Goal: Transaction & Acquisition: Purchase product/service

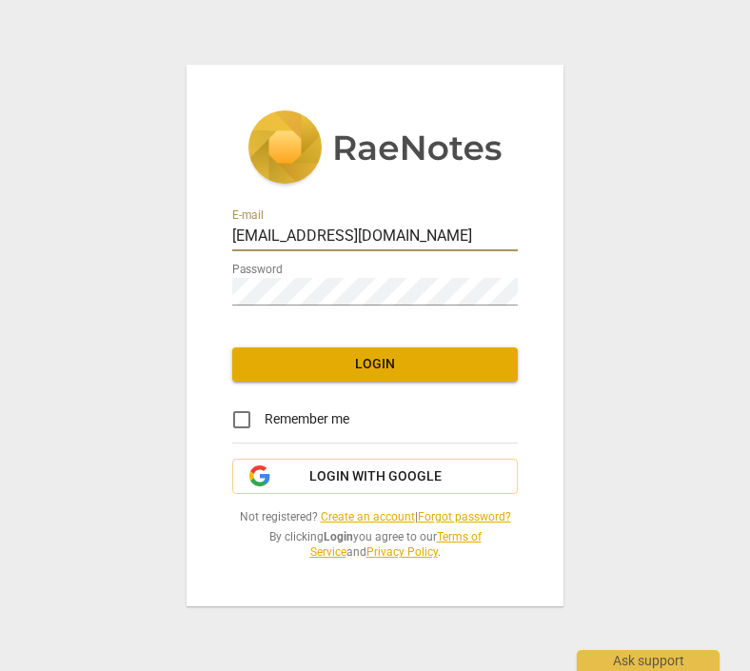
click at [361, 351] on button "Login" at bounding box center [375, 364] width 286 height 34
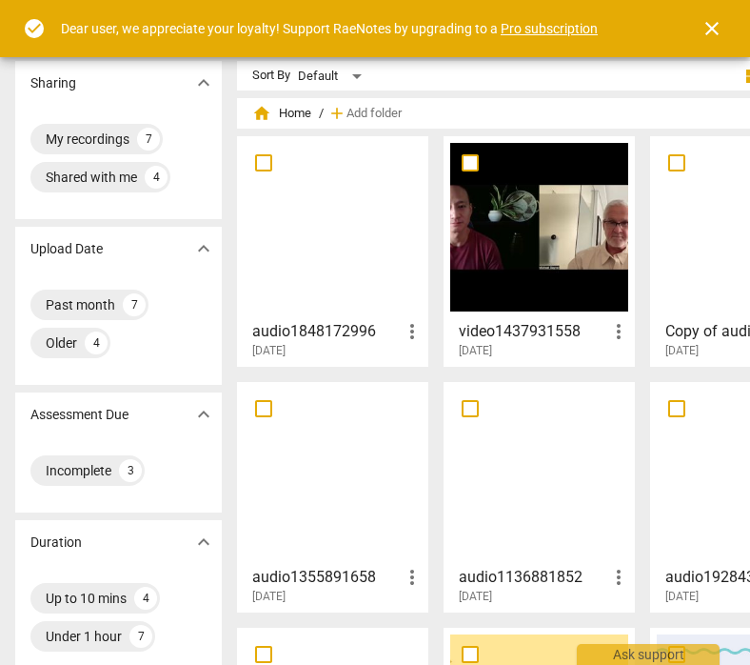
click at [716, 23] on span "close" at bounding box center [712, 28] width 23 height 23
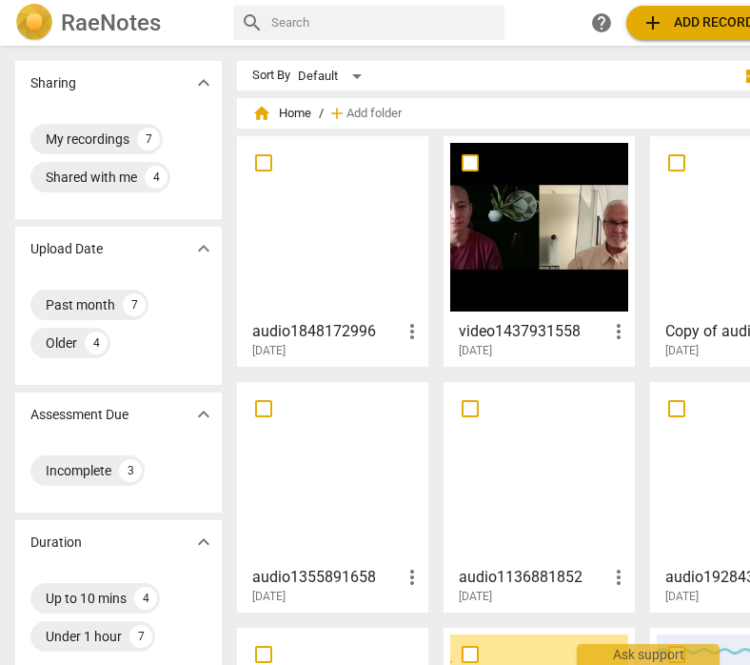
click at [486, 55] on div "Sharing expand_more My recordings 7 Shared with me 4 Upload Date expand_more Pa…" at bounding box center [428, 356] width 857 height 617
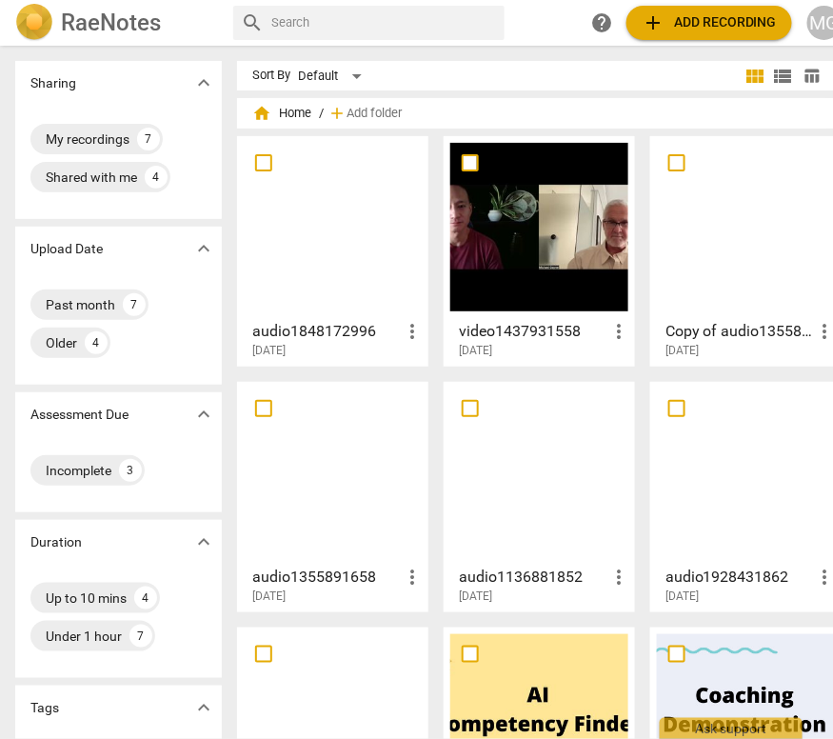
click at [706, 18] on span "add Add recording" at bounding box center [709, 22] width 135 height 23
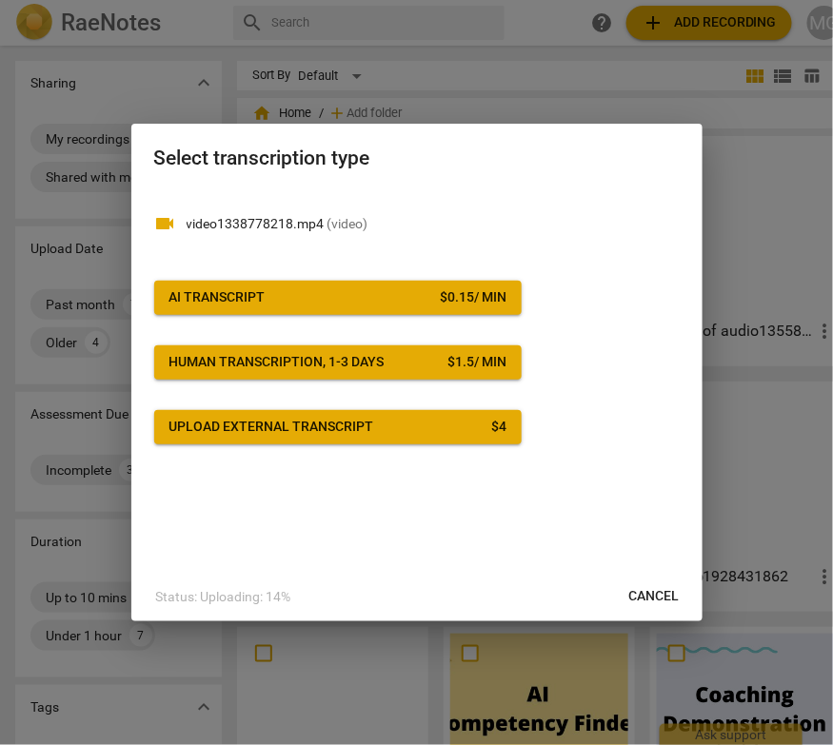
click at [391, 295] on span "AI Transcript $ 0.15 / min" at bounding box center [337, 297] width 337 height 19
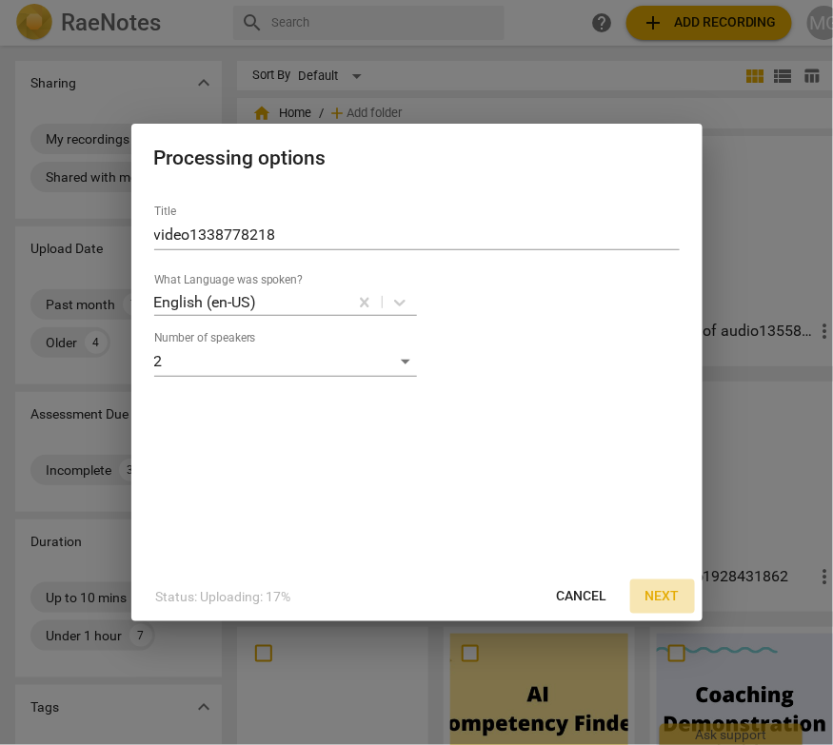
click at [665, 591] on span "Next" at bounding box center [662, 596] width 34 height 19
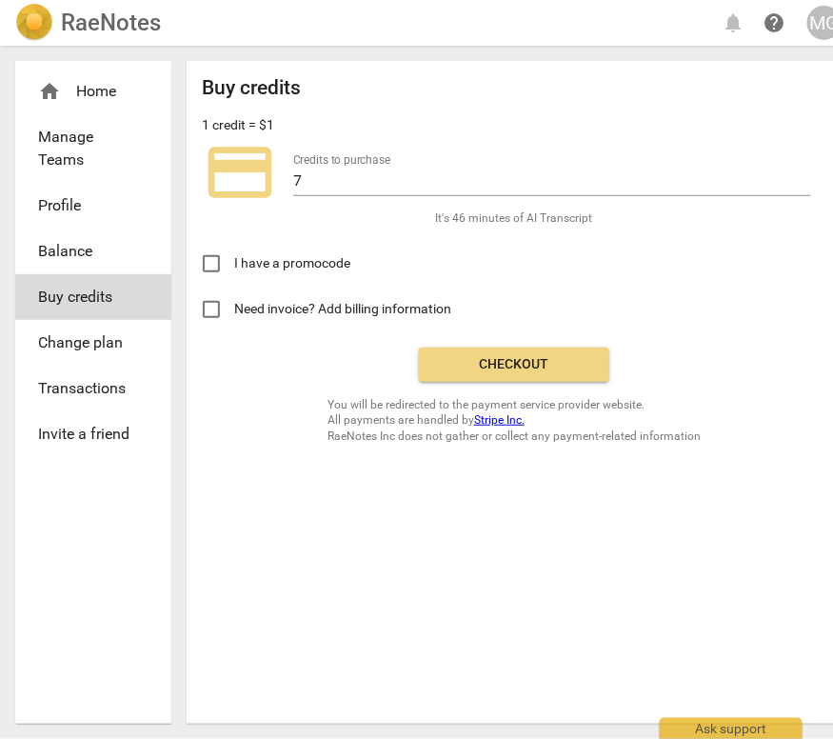
click at [500, 360] on span "Checkout" at bounding box center [514, 364] width 160 height 19
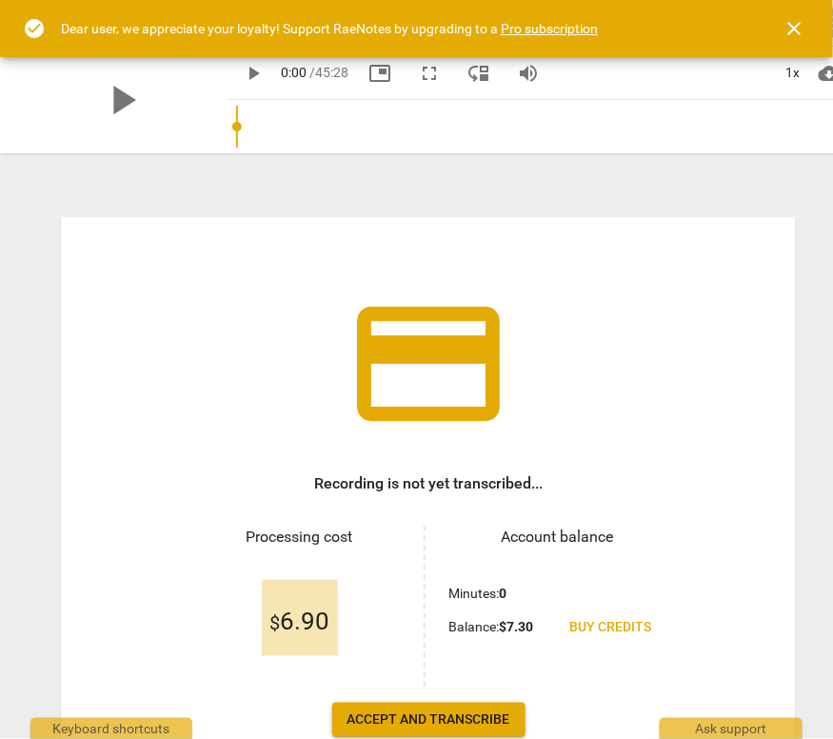
click at [803, 21] on span "close" at bounding box center [795, 28] width 23 height 23
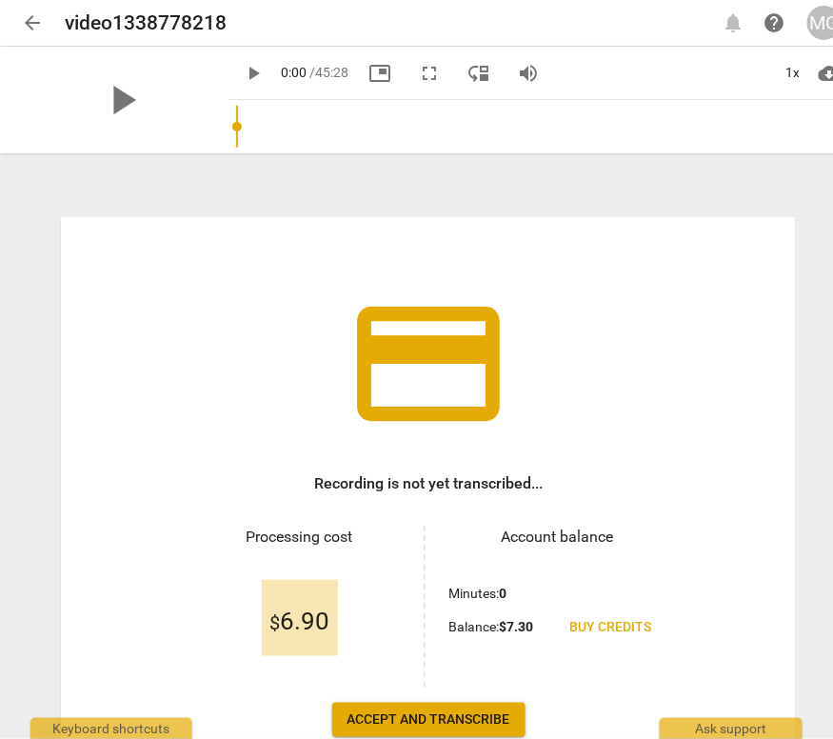
scroll to position [119, 0]
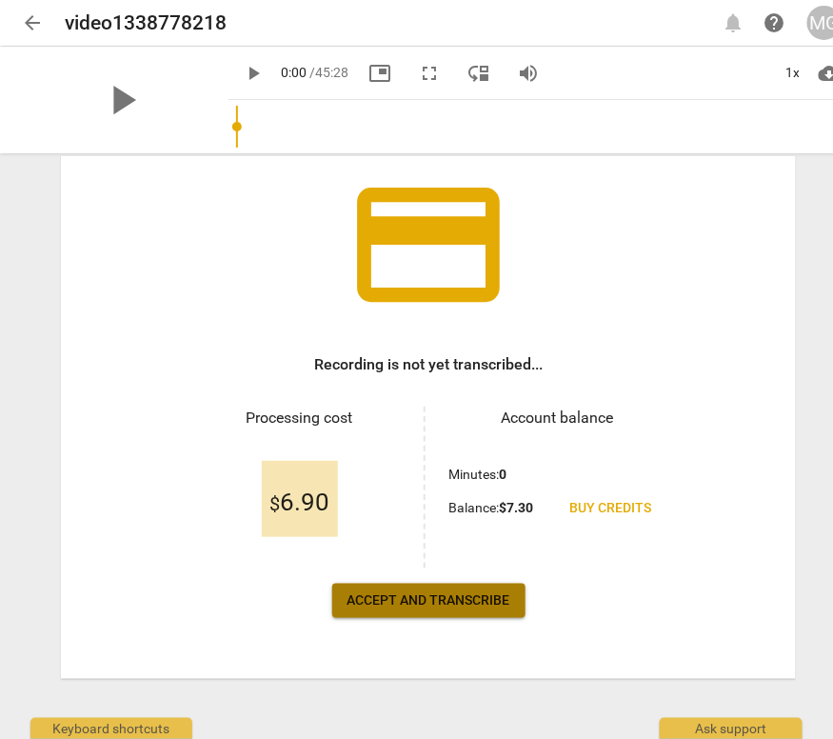
click at [411, 599] on span "Accept and transcribe" at bounding box center [428, 600] width 163 height 19
